Goal: Task Accomplishment & Management: Manage account settings

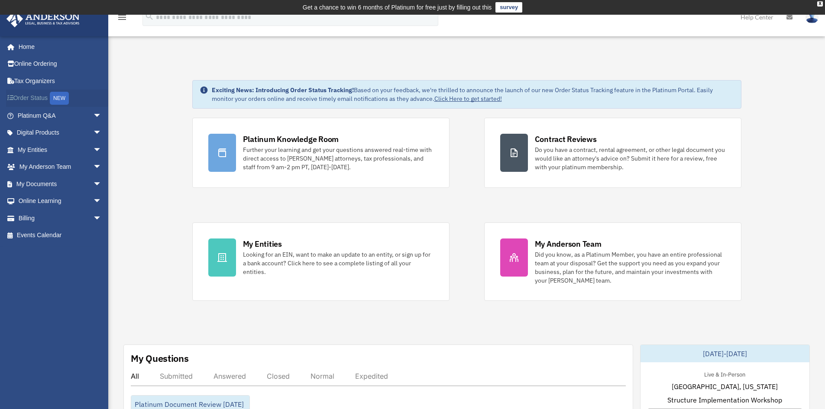
click at [60, 97] on div "NEW" at bounding box center [59, 98] width 19 height 13
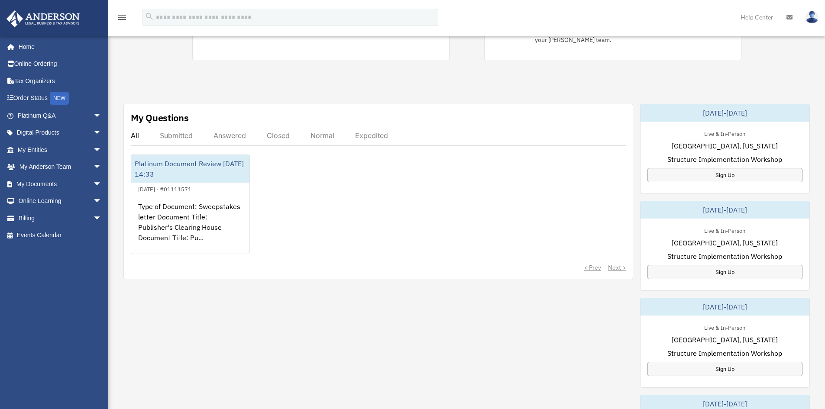
scroll to position [260, 0]
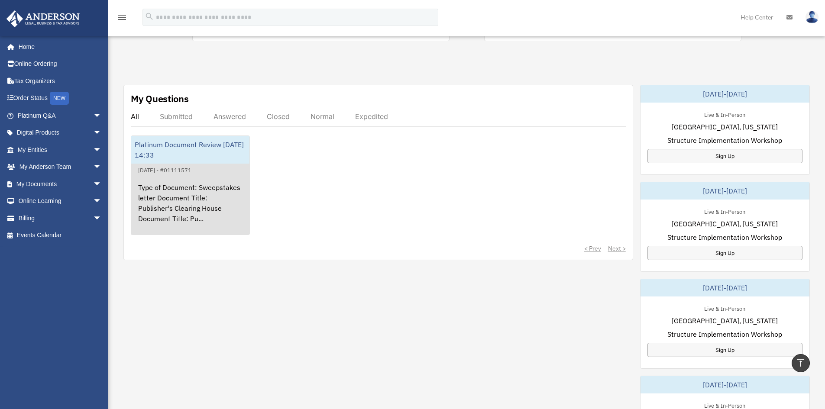
click at [213, 148] on div "Platinum Document Review [DATE] 14:33" at bounding box center [190, 150] width 118 height 28
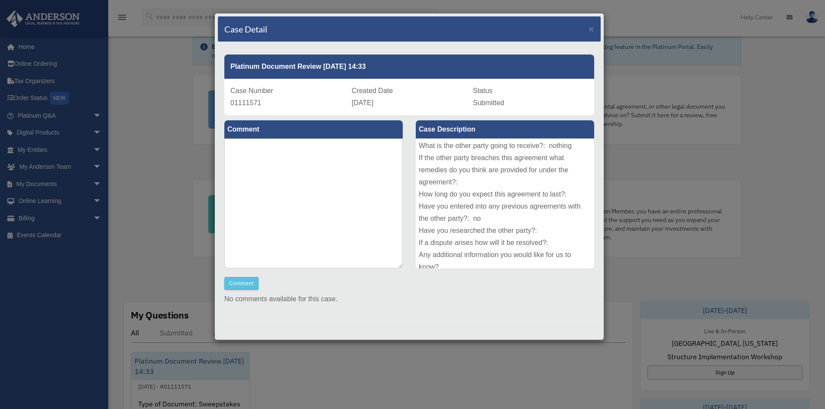
scroll to position [107, 0]
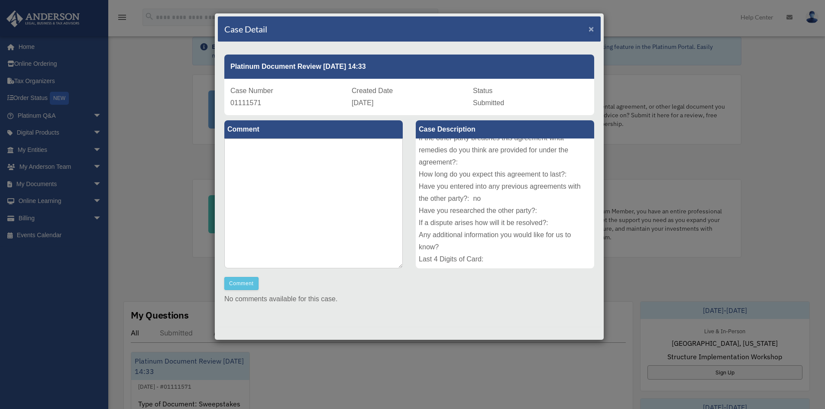
click at [589, 29] on span "×" at bounding box center [592, 29] width 6 height 10
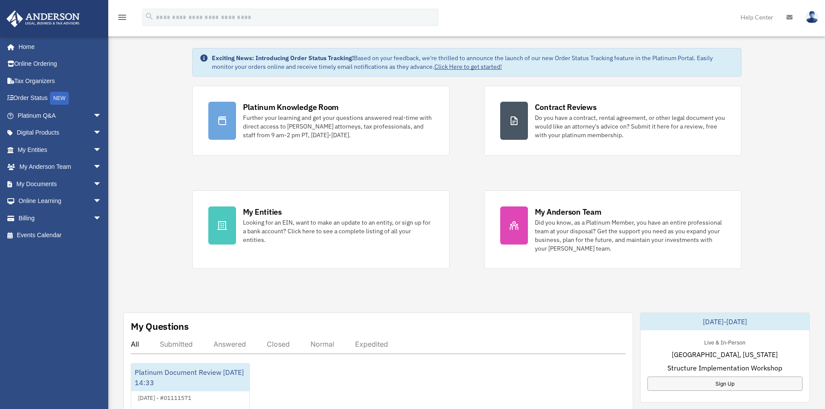
scroll to position [0, 0]
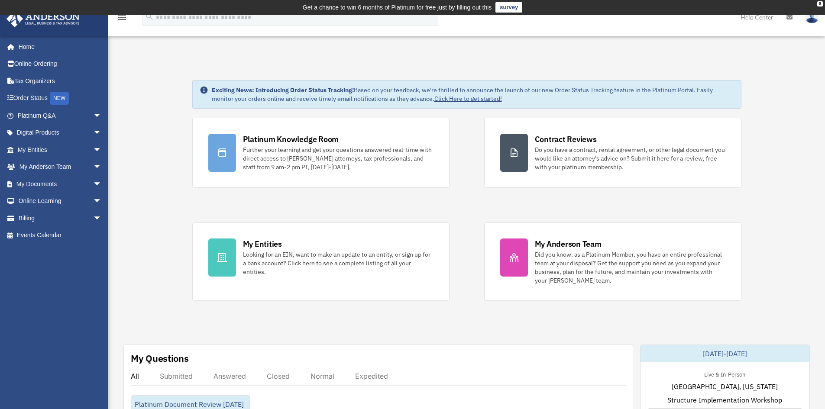
click at [813, 16] on img at bounding box center [812, 17] width 13 height 13
click at [657, 72] on link "Logout" at bounding box center [682, 76] width 87 height 18
